Goal: Find specific page/section: Find specific page/section

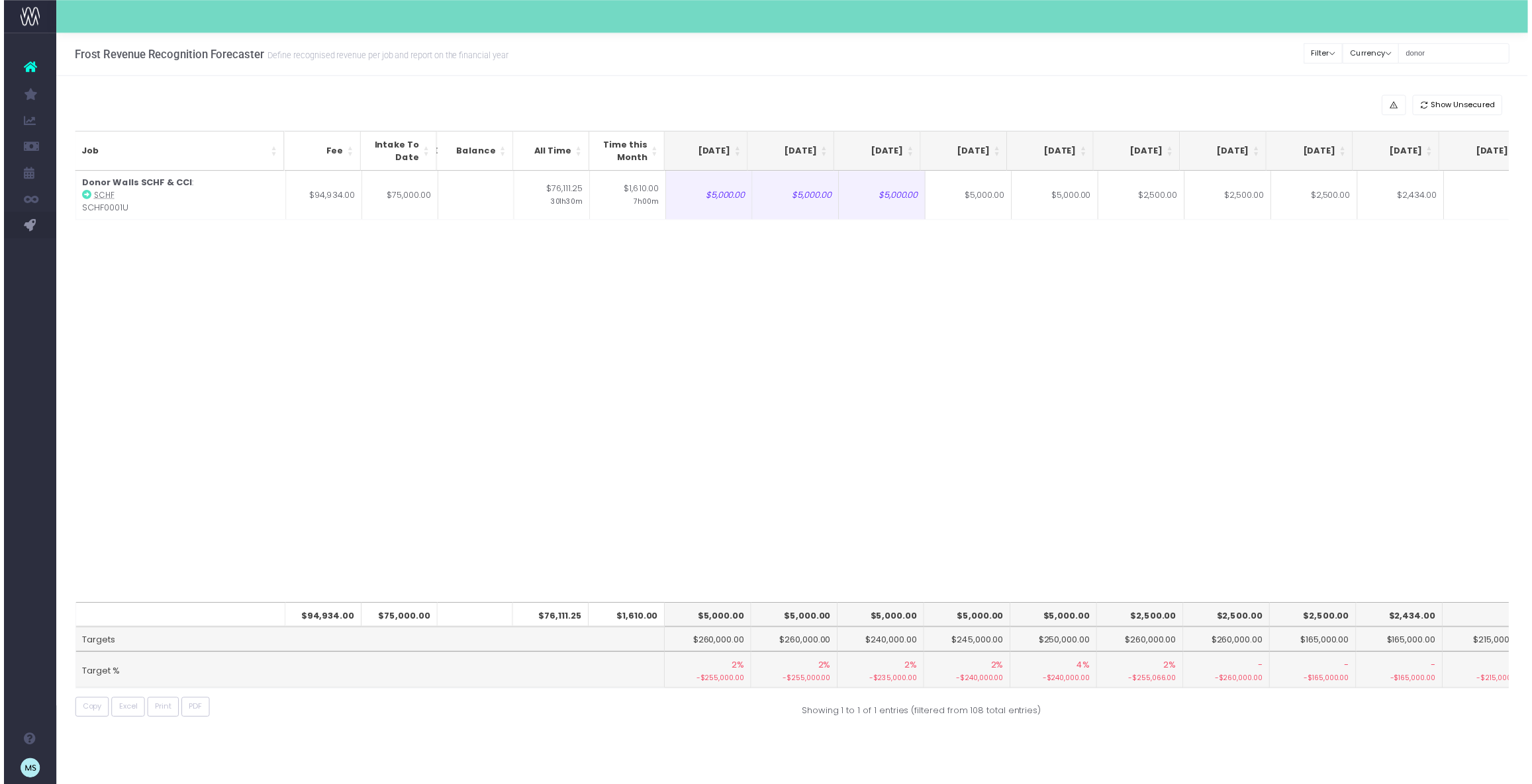
scroll to position [0, 265]
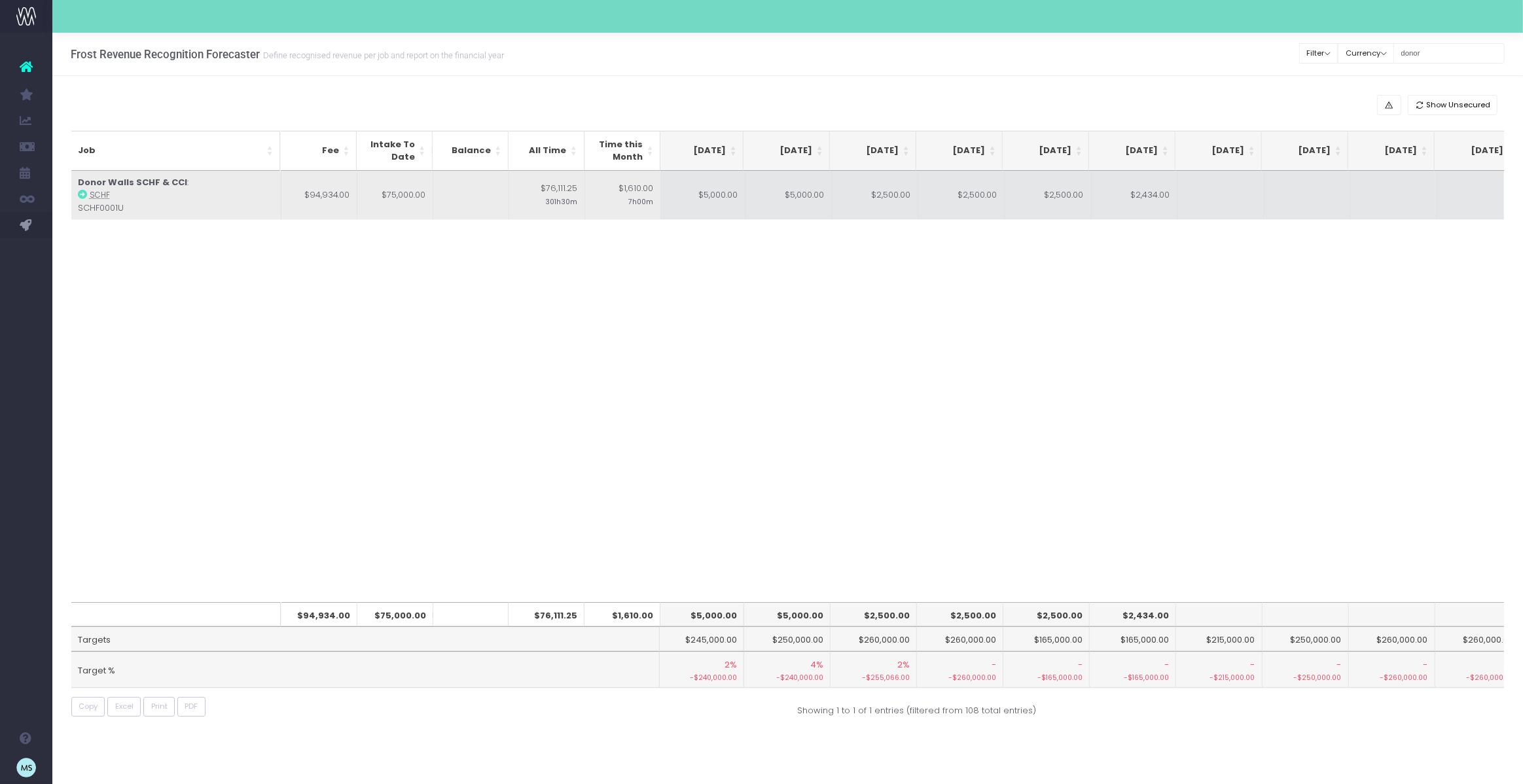
click at [82, 195] on icon at bounding box center [82, 194] width 9 height 9
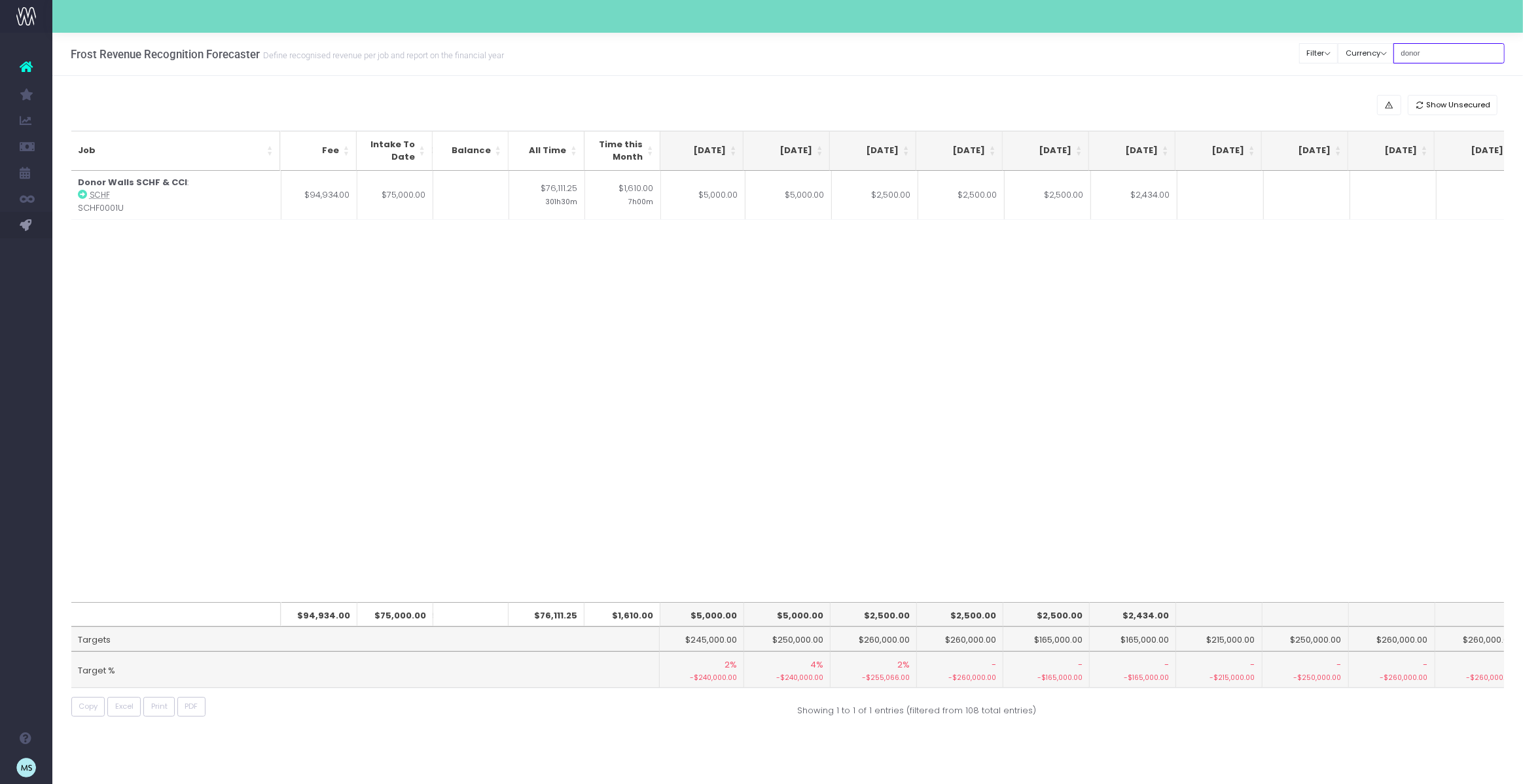
drag, startPoint x: 1450, startPoint y: 57, endPoint x: 1419, endPoint y: 51, distance: 31.6
click at [1419, 51] on input "donor" at bounding box center [1449, 53] width 111 height 20
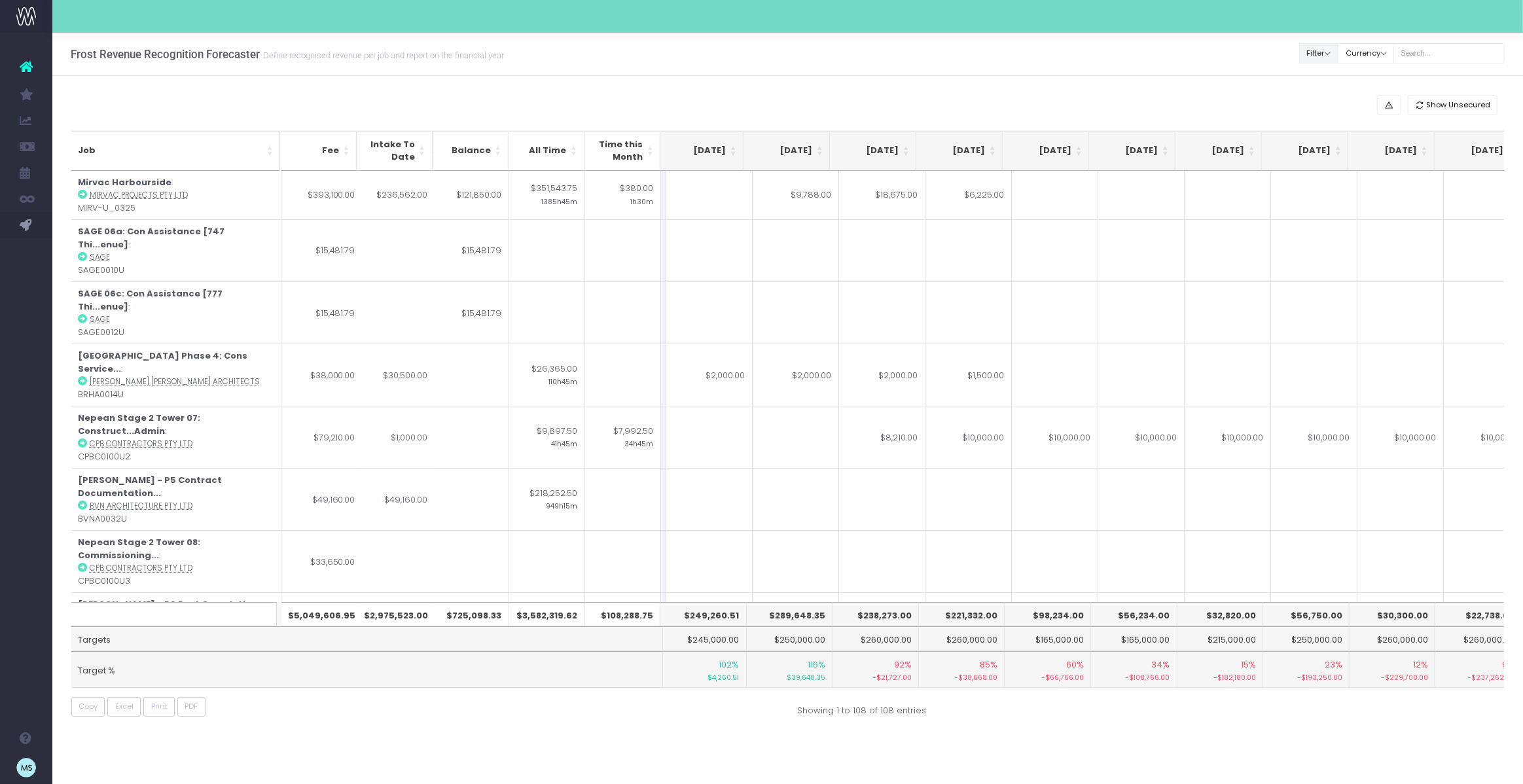
click at [1338, 56] on button "Filter" at bounding box center [1319, 53] width 39 height 20
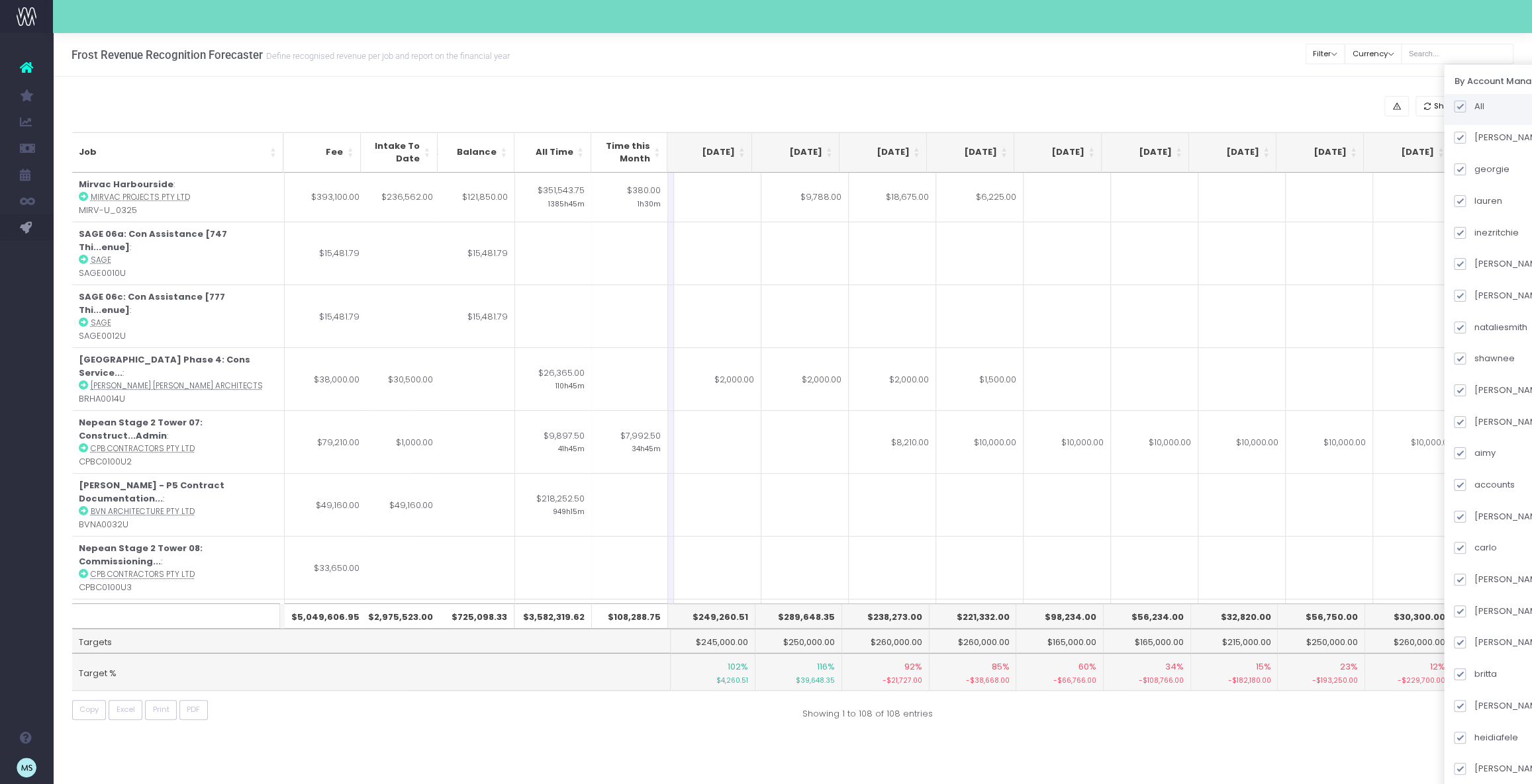
click at [1466, 110] on span at bounding box center [1459, 106] width 12 height 12
click at [1477, 109] on input "All" at bounding box center [1478, 104] width 9 height 9
checkbox input "false"
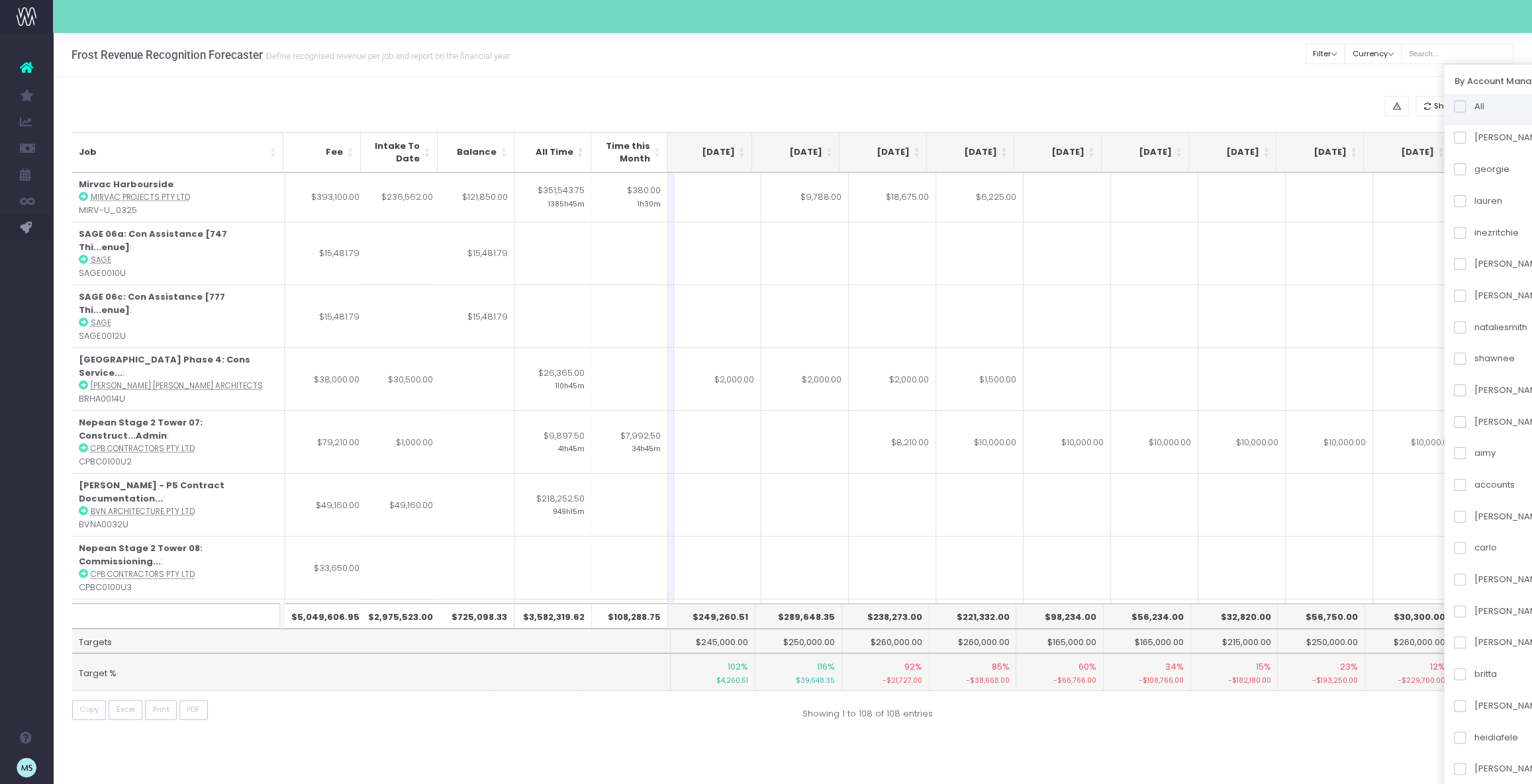
checkbox input "false"
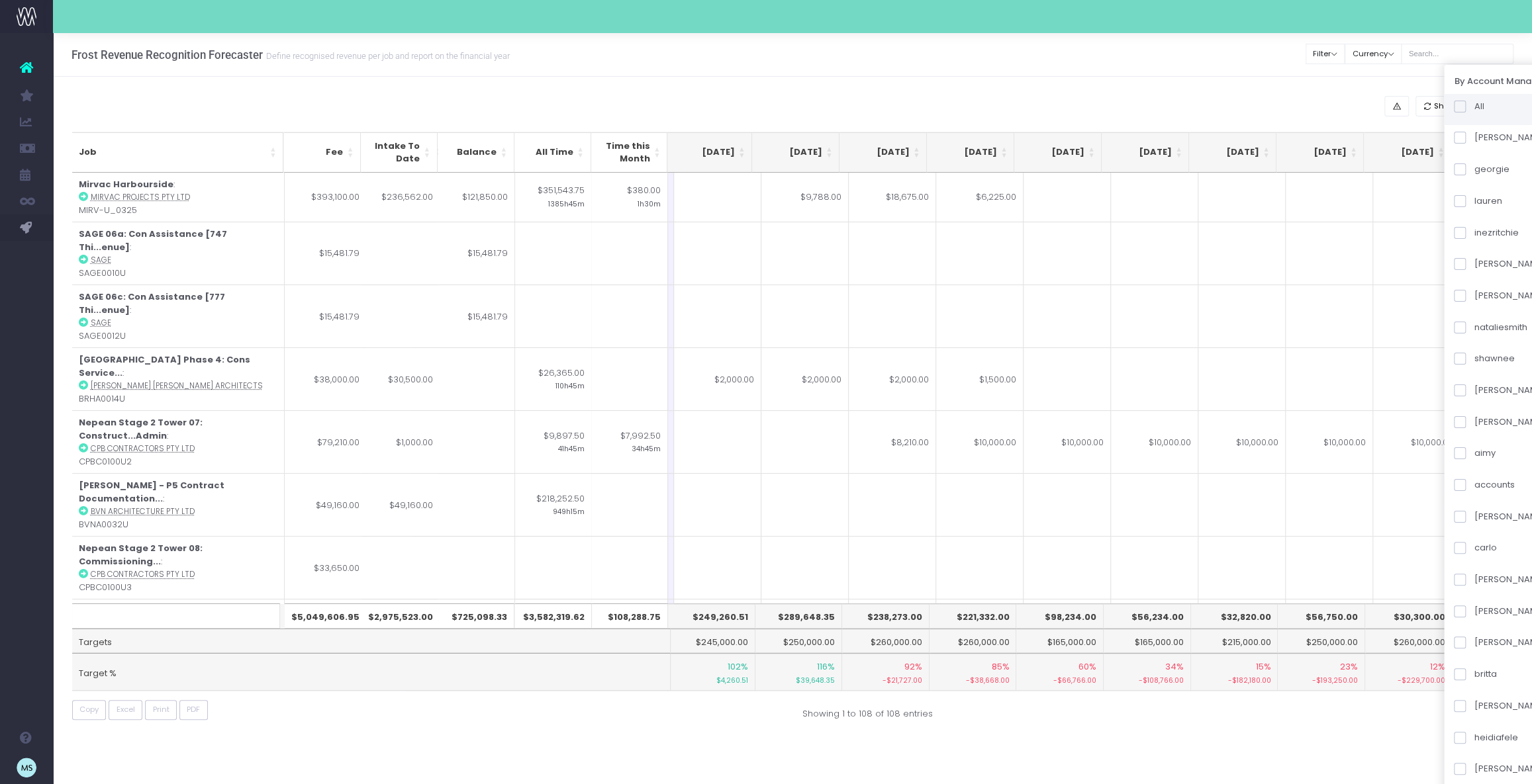
checkbox input "false"
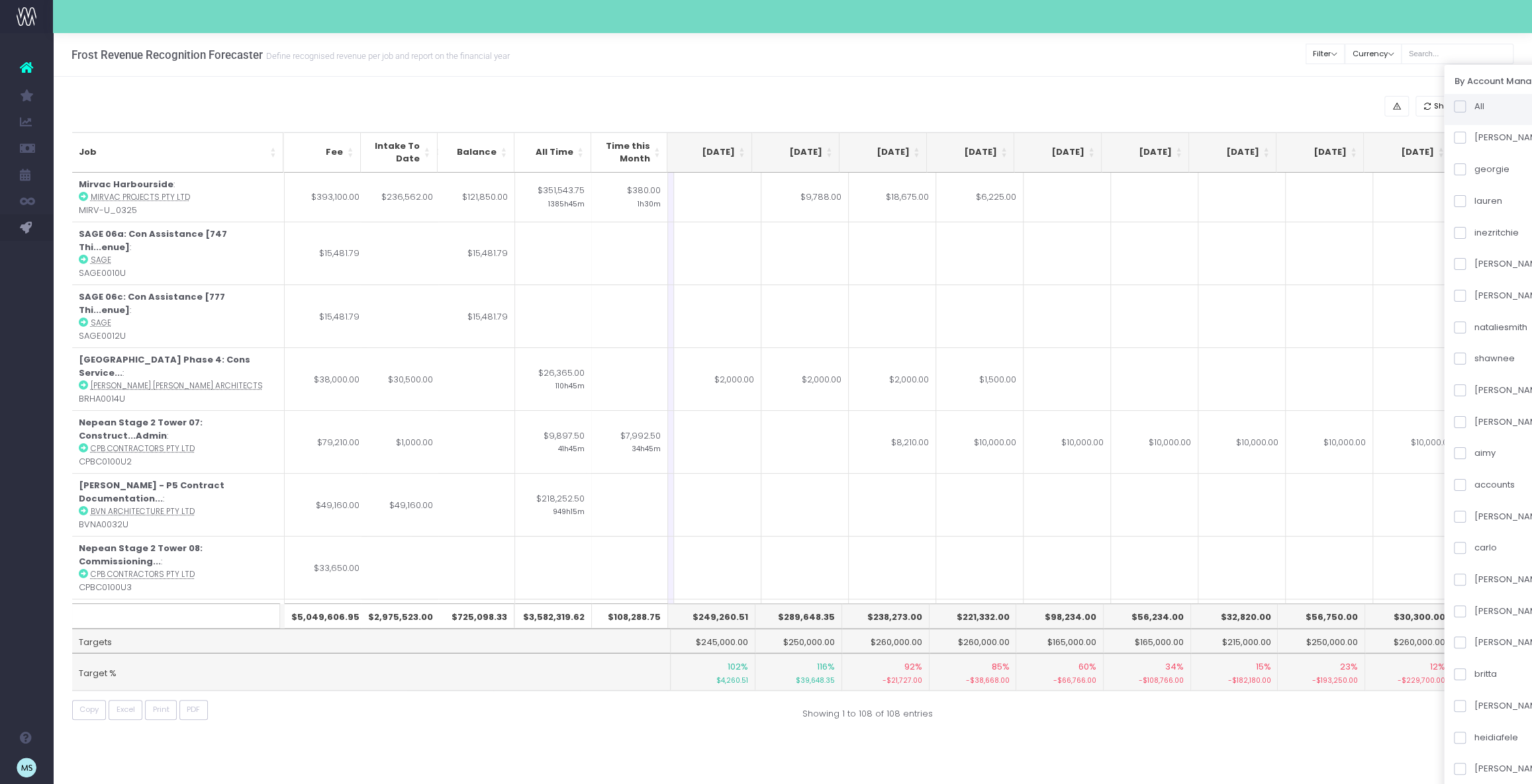
checkbox input "false"
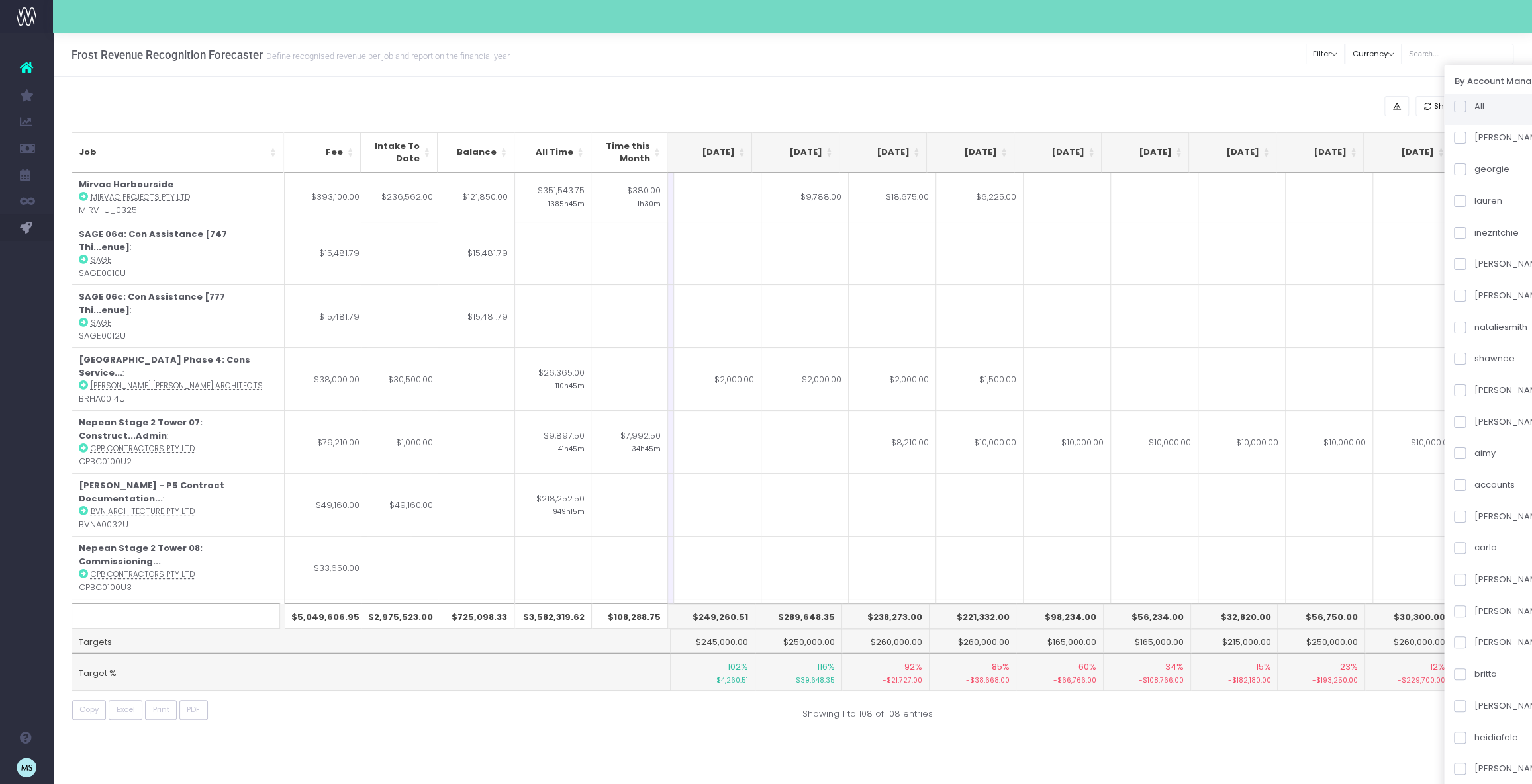
checkbox input "false"
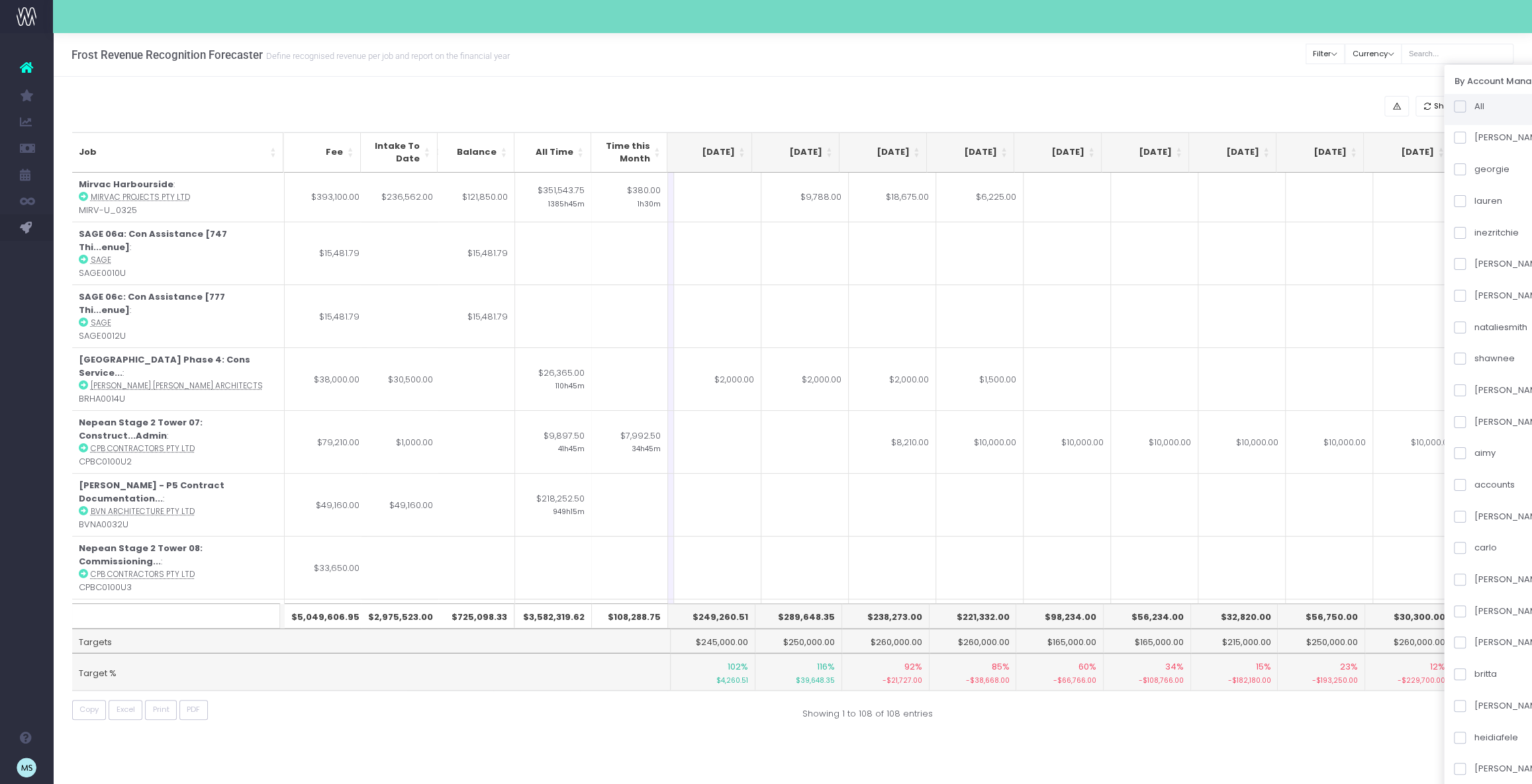
checkbox input "false"
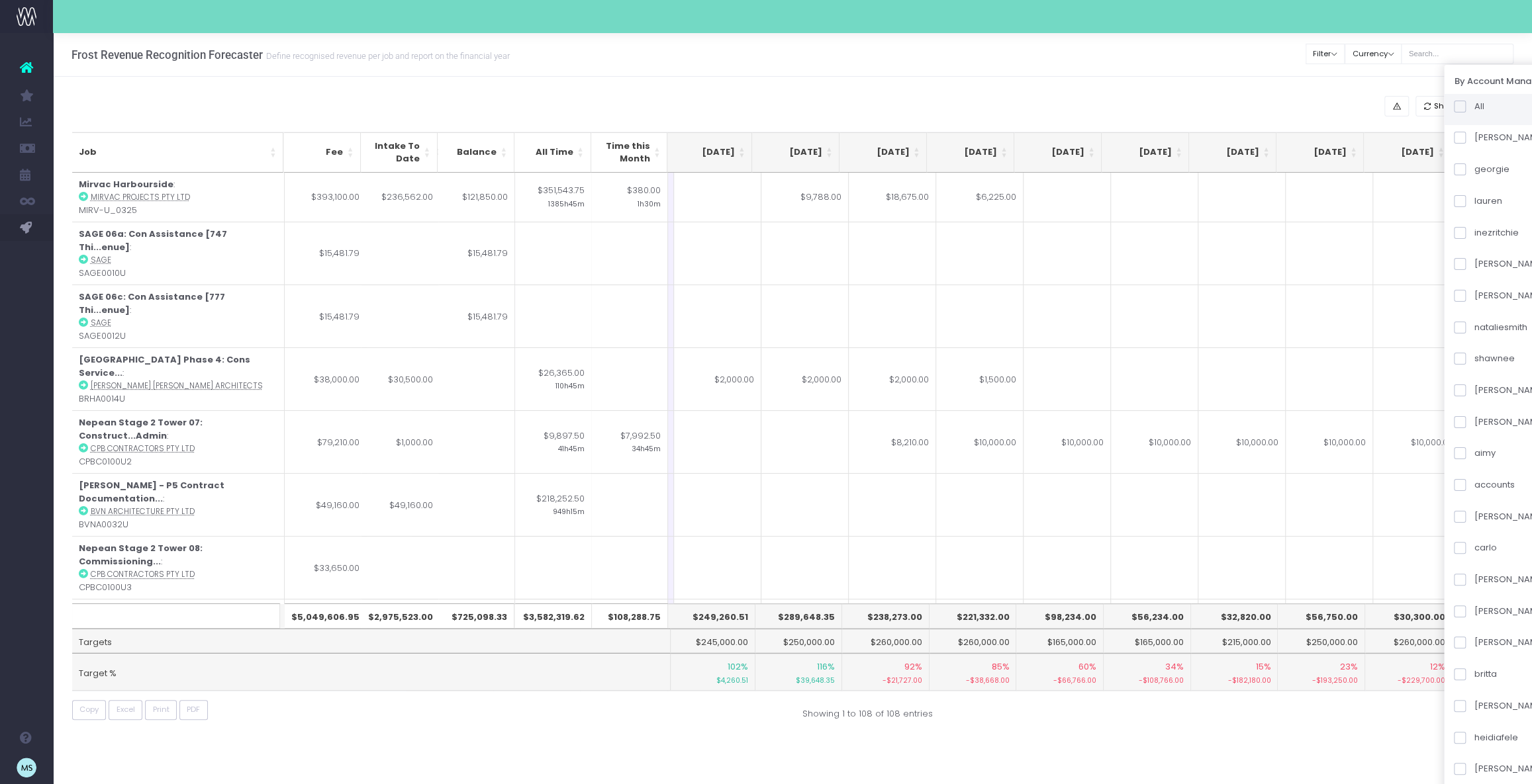
checkbox input "false"
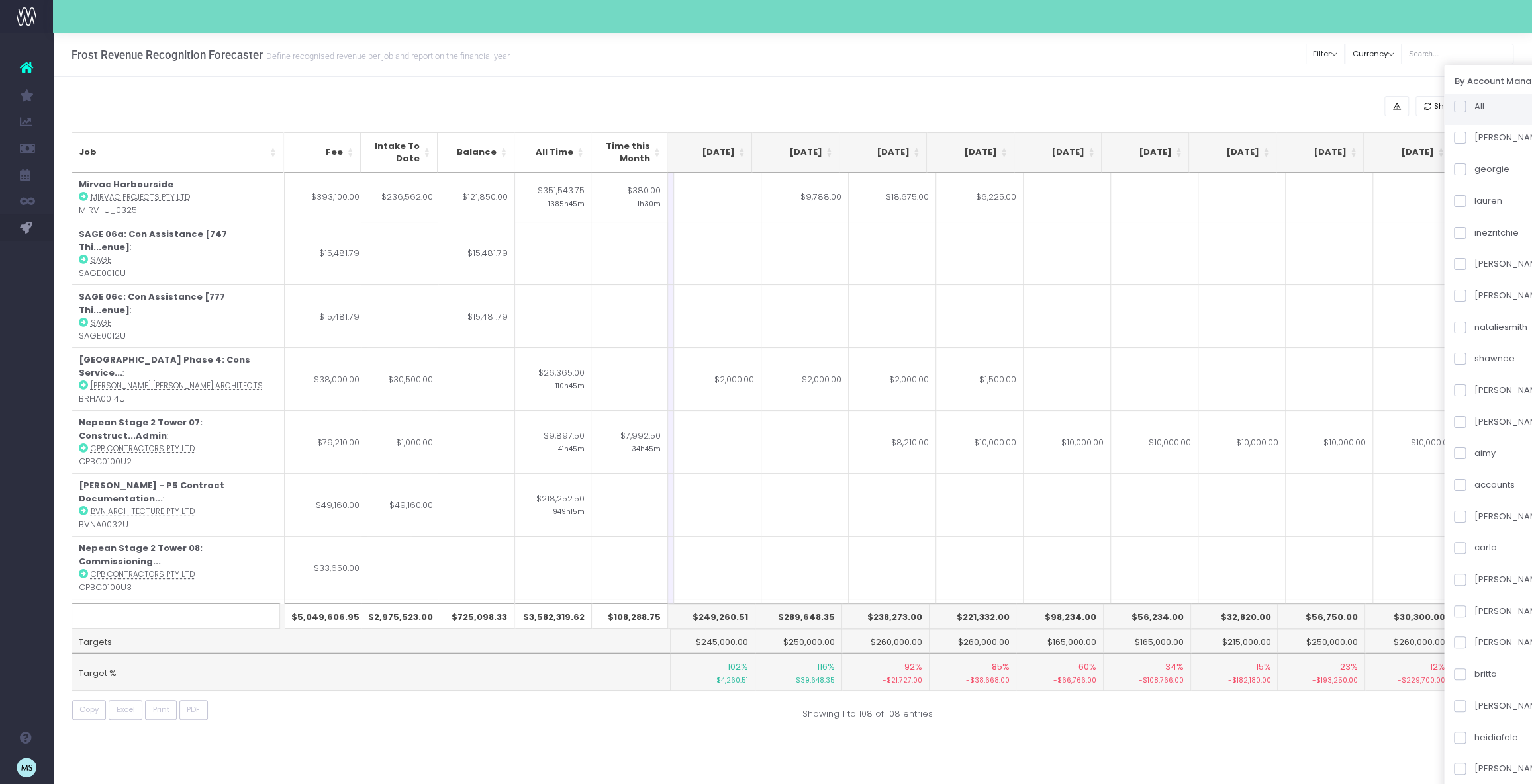
checkbox input "false"
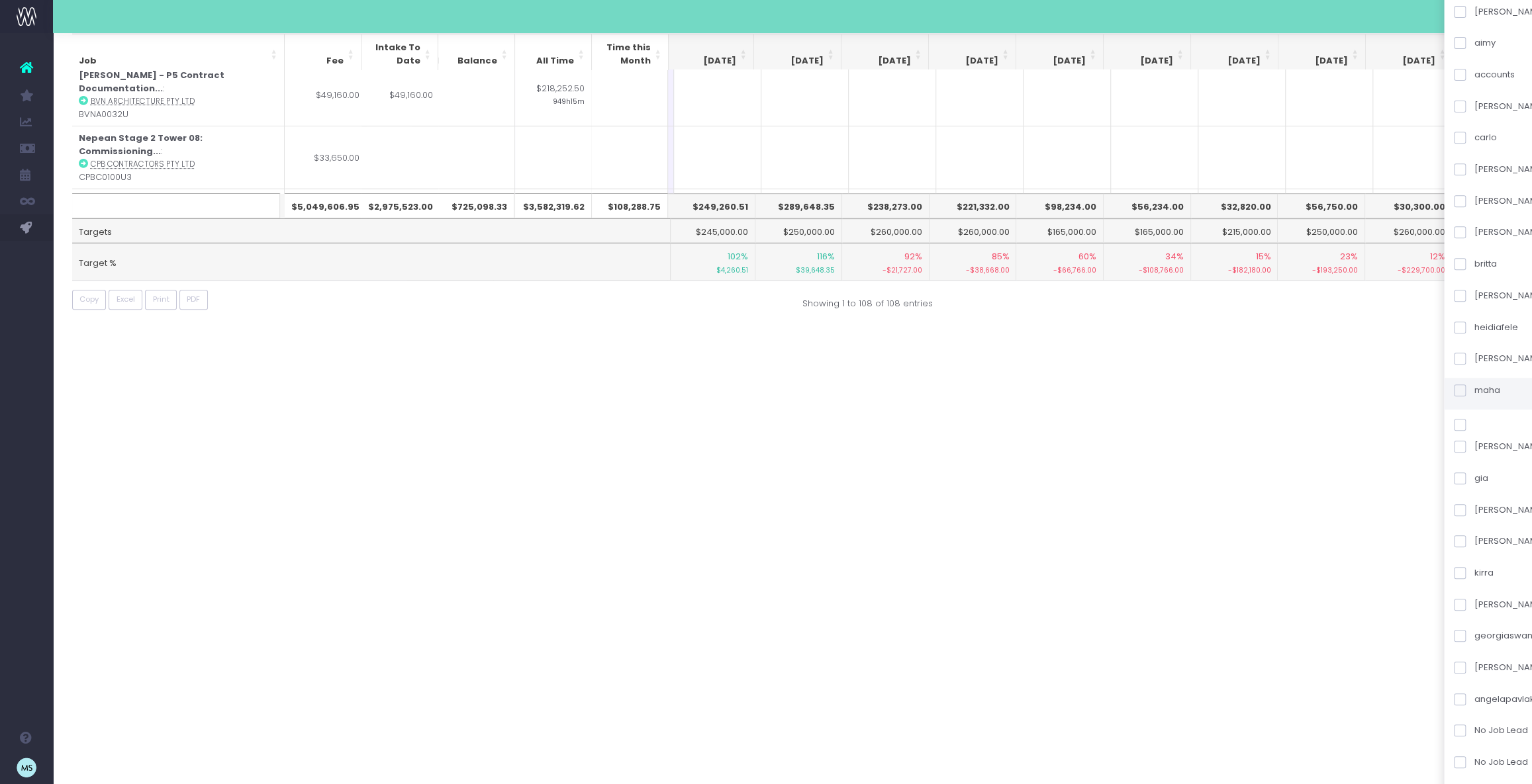
click at [1466, 389] on span at bounding box center [1459, 390] width 12 height 12
click at [1477, 389] on input "maha" at bounding box center [1478, 388] width 9 height 9
checkbox input "true"
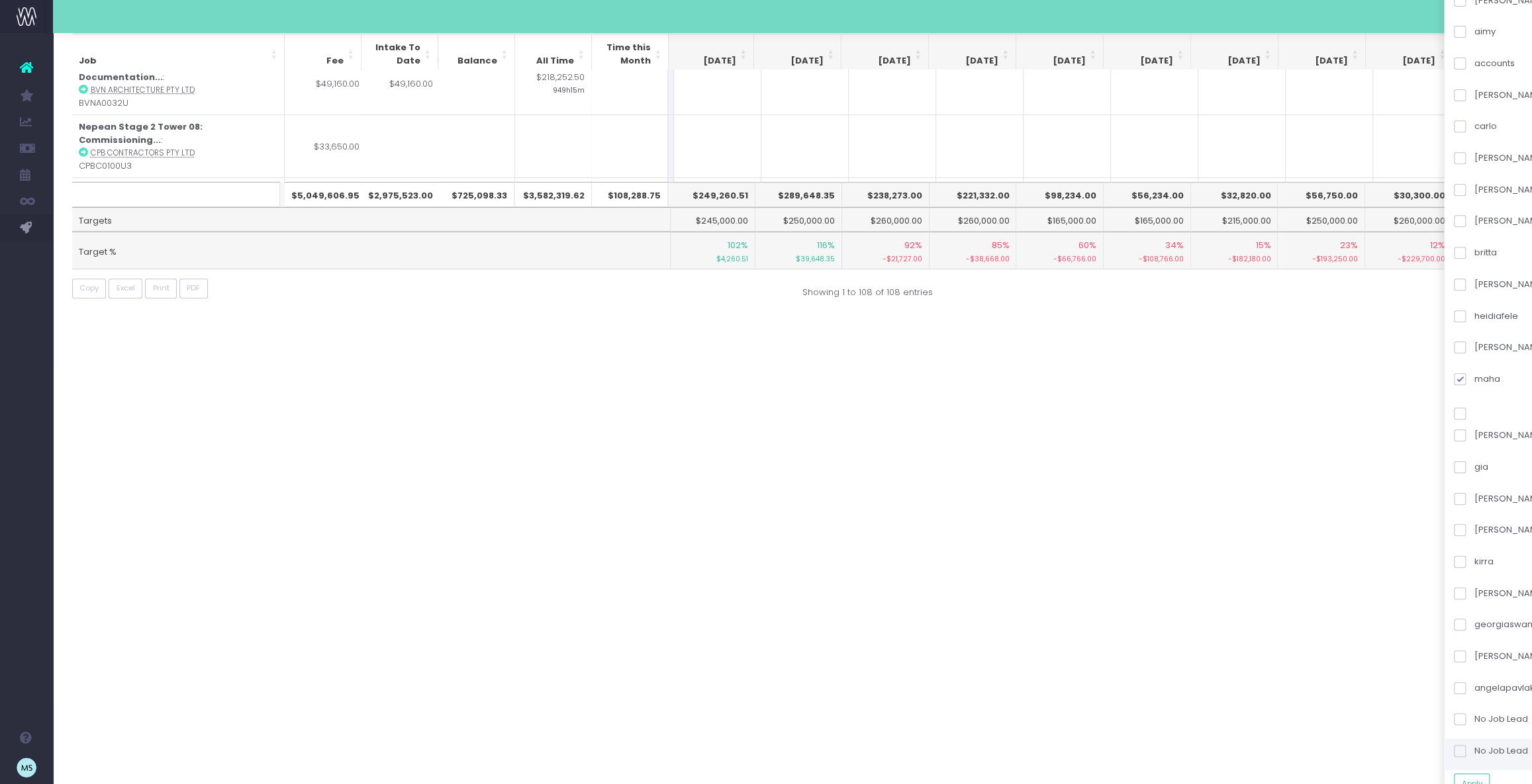
scroll to position [438, 0]
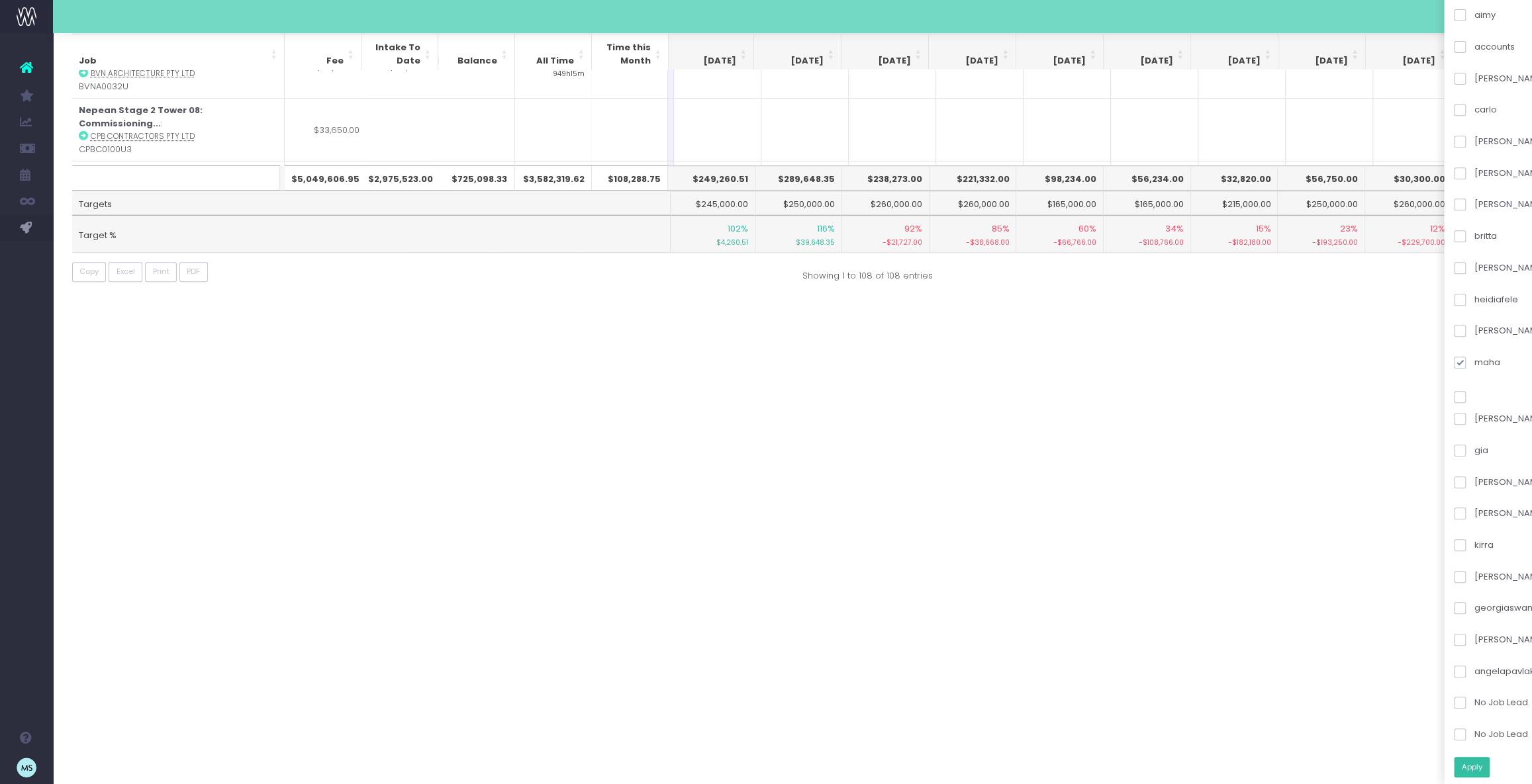
click at [1486, 772] on button "Apply" at bounding box center [1471, 767] width 36 height 20
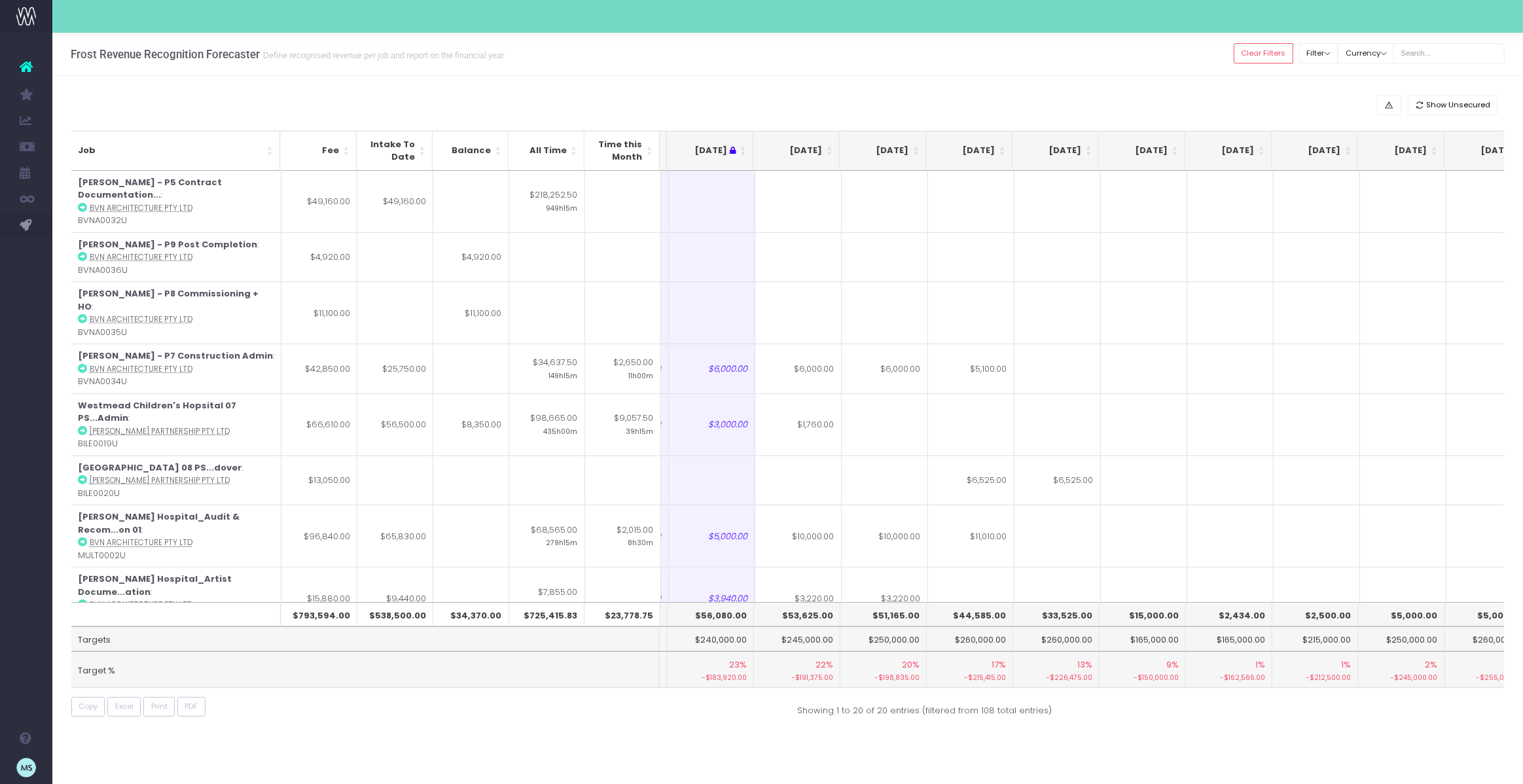
scroll to position [0, 0]
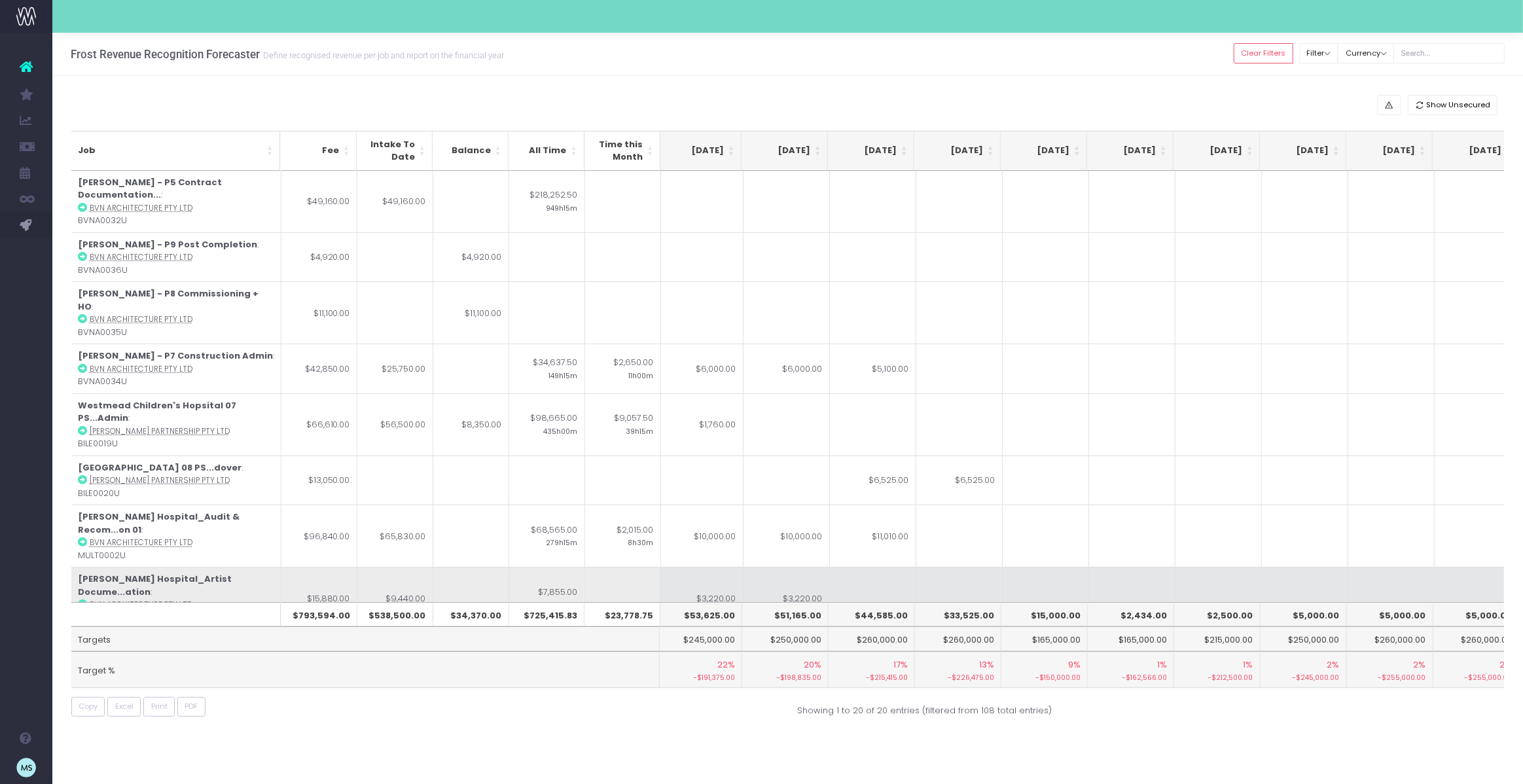
click at [83, 599] on icon at bounding box center [82, 604] width 9 height 9
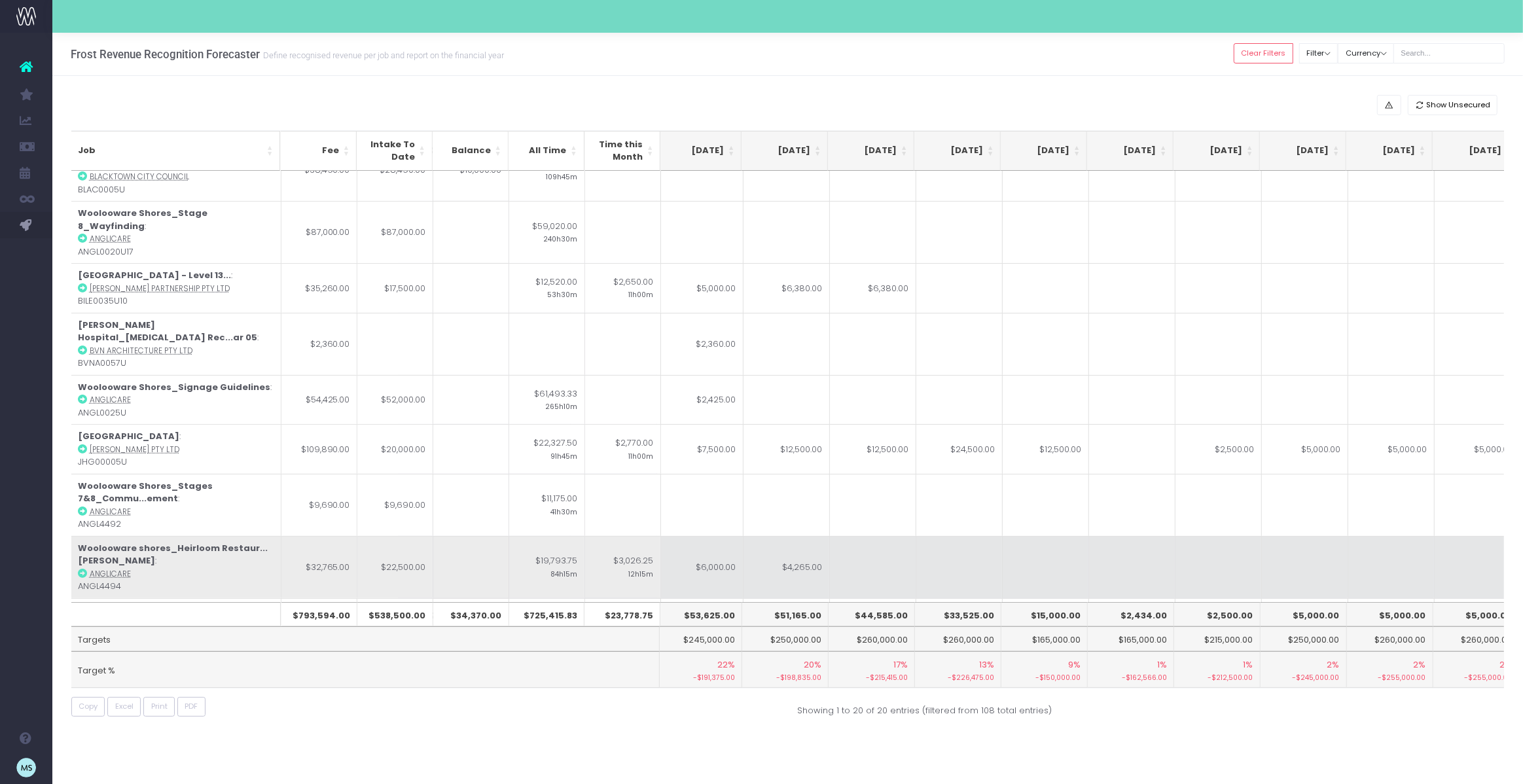
click at [84, 568] on icon at bounding box center [82, 573] width 9 height 9
